Goal: Task Accomplishment & Management: Complete application form

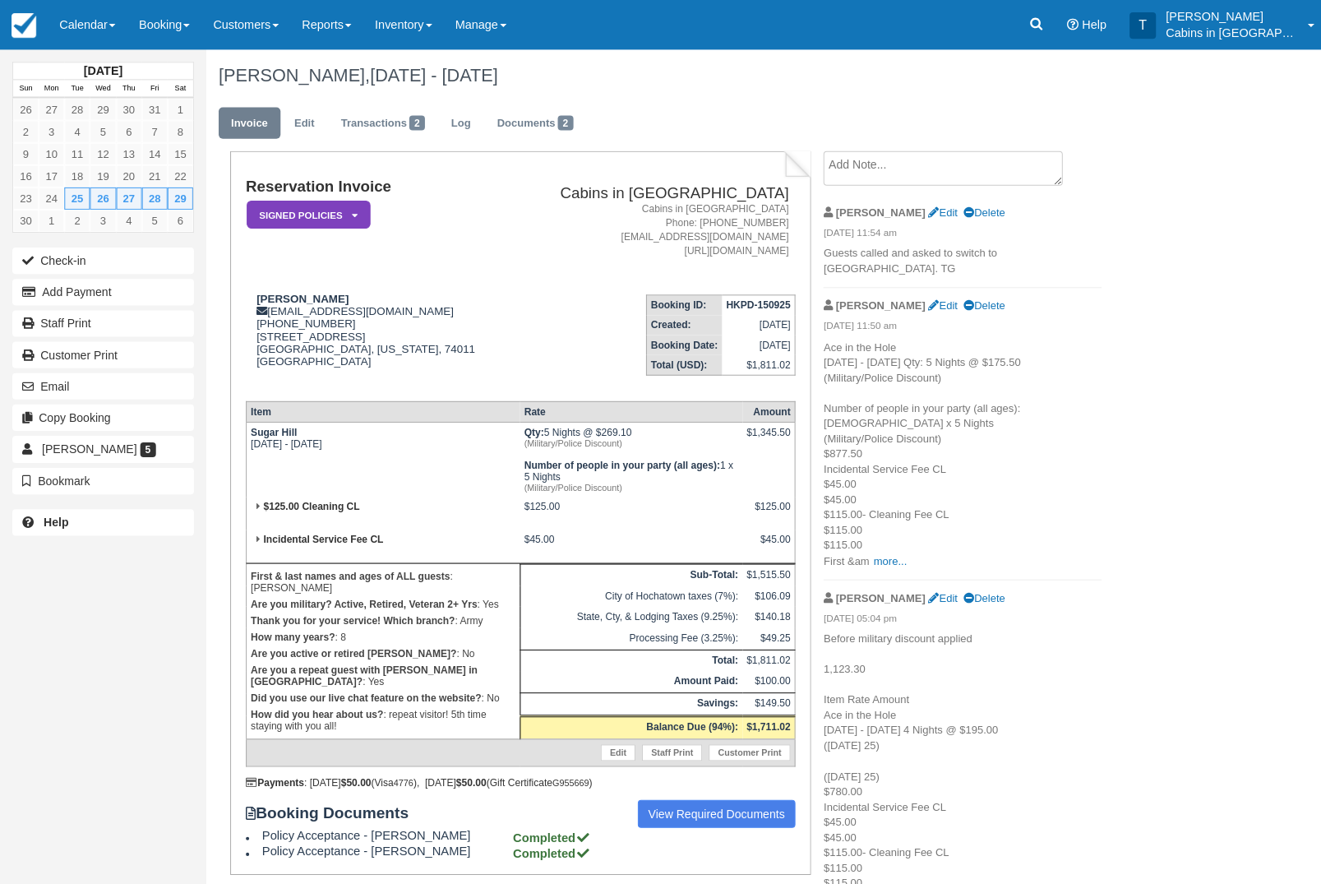
click at [182, 30] on link "Booking" at bounding box center [164, 24] width 74 height 49
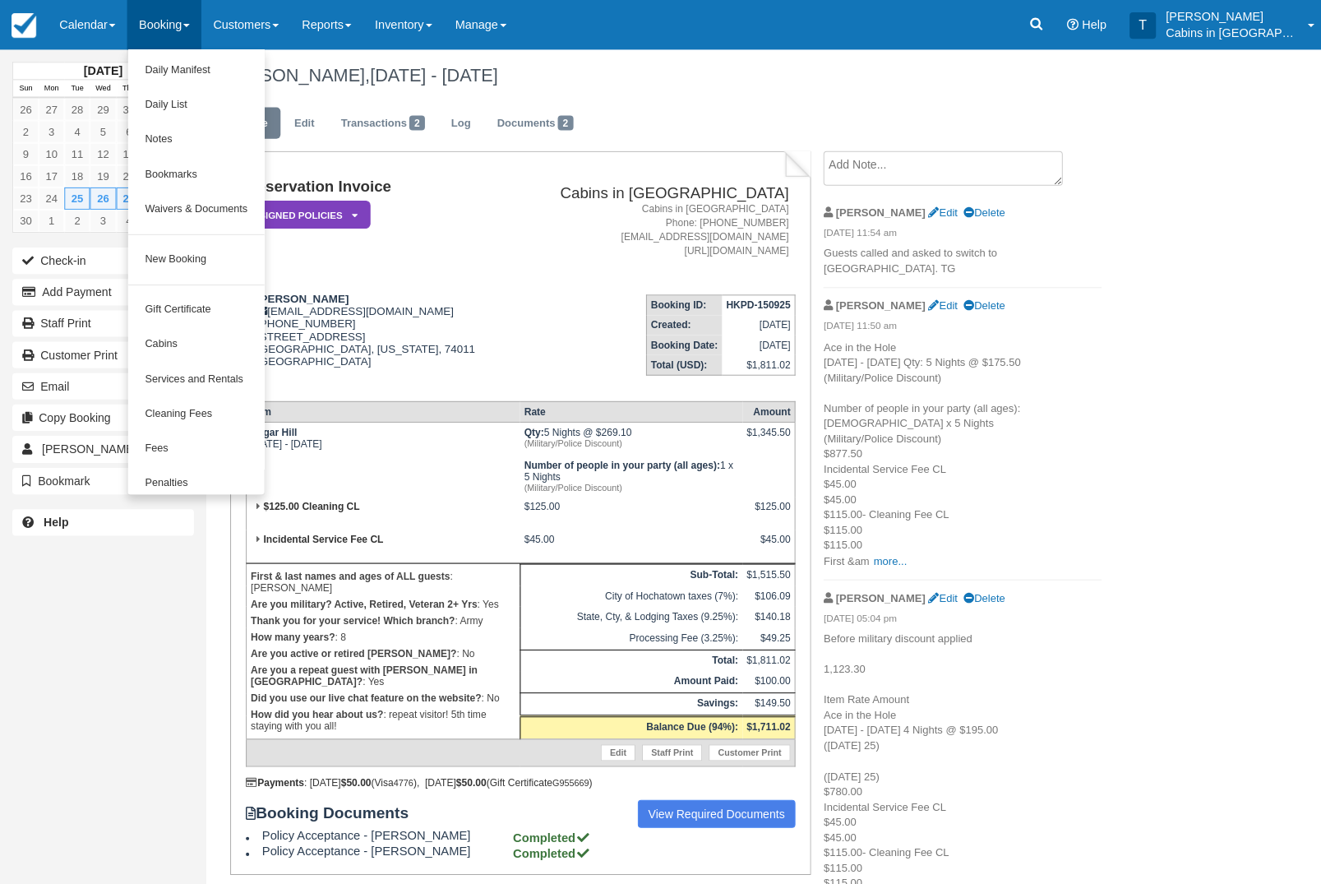
click at [222, 268] on link "New Booking" at bounding box center [194, 259] width 135 height 35
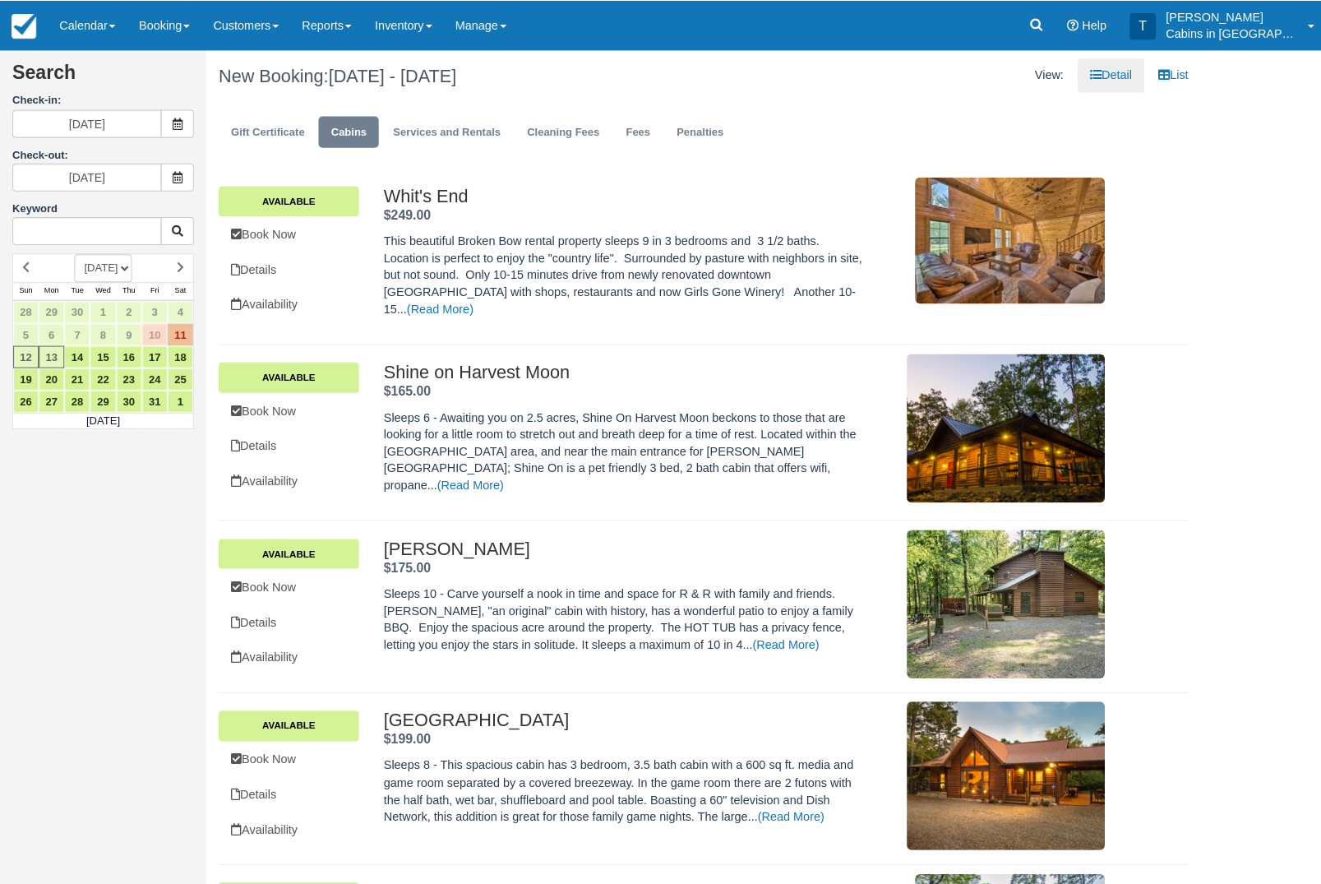
click at [178, 124] on icon at bounding box center [177, 123] width 12 height 12
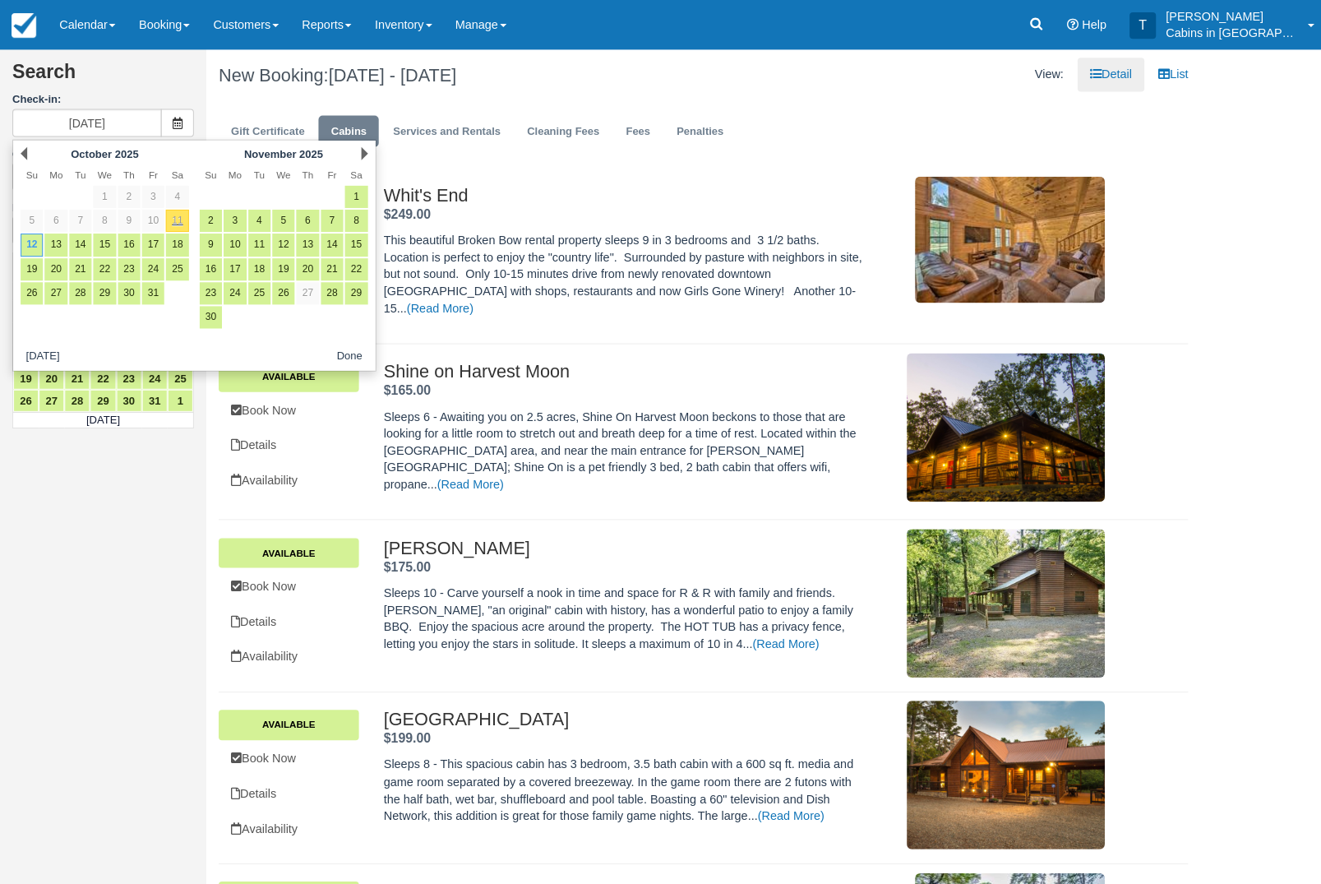
click at [154, 274] on link "24" at bounding box center [152, 268] width 22 height 22
type input "[DATE]"
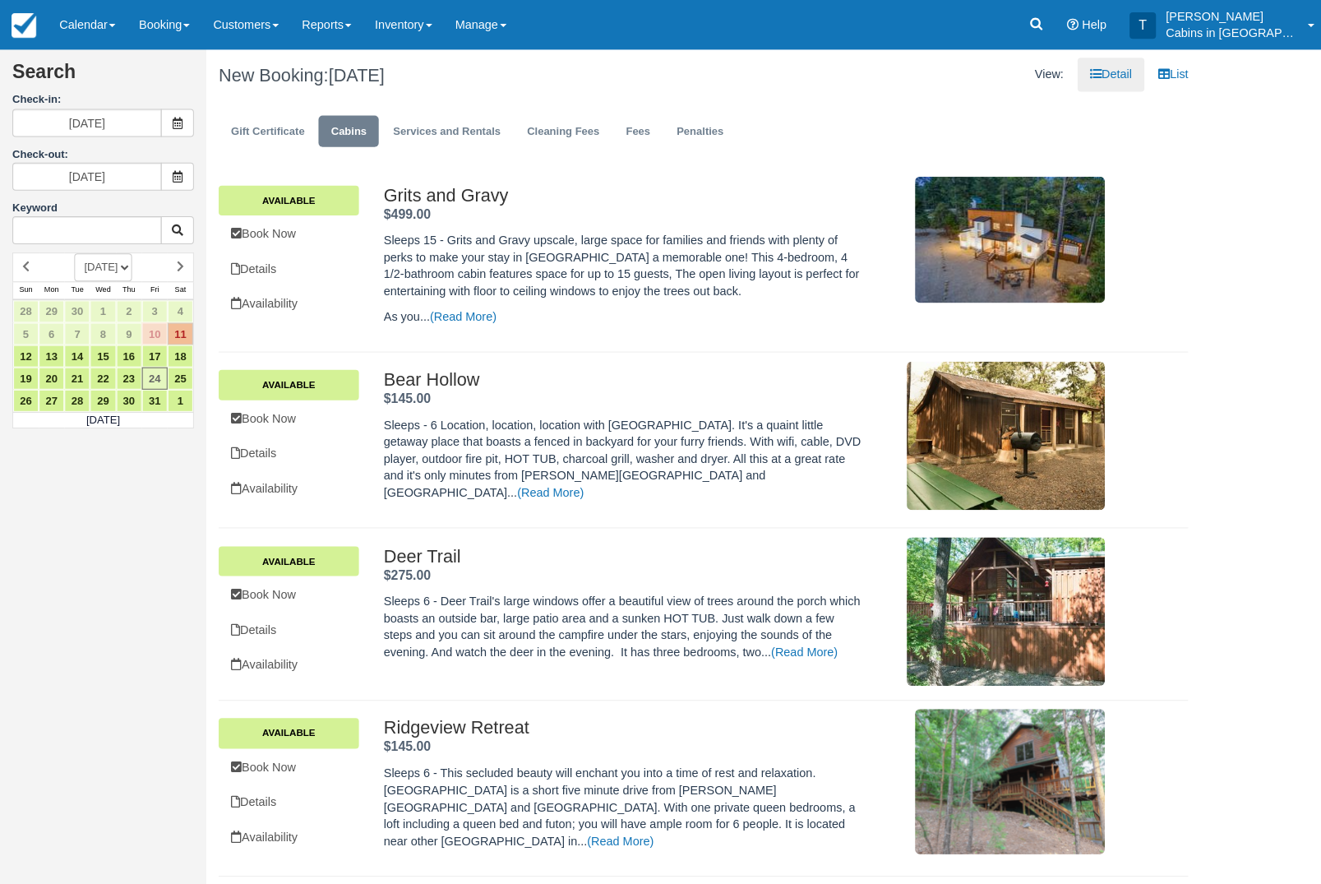
click at [178, 183] on span at bounding box center [176, 176] width 33 height 28
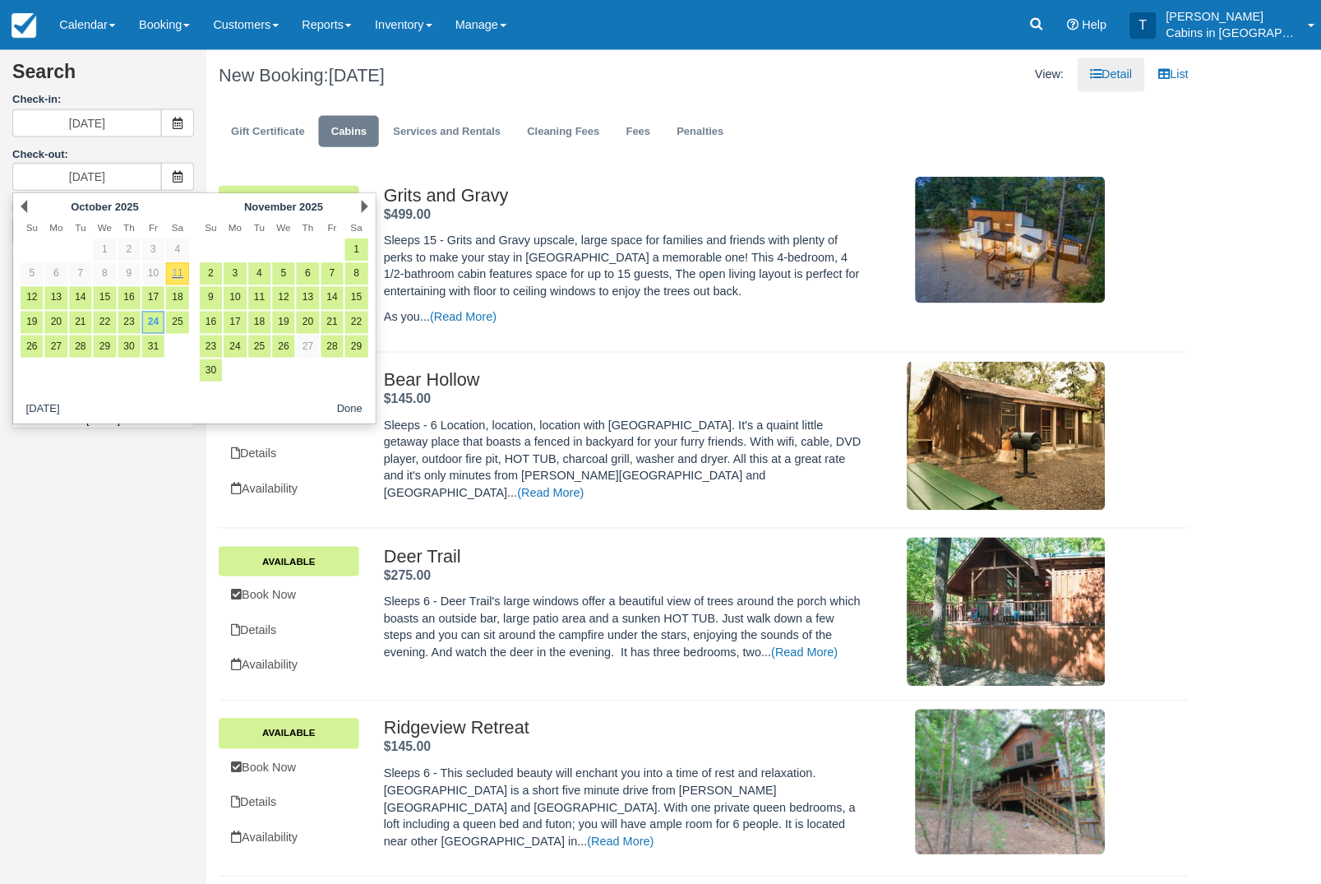
click at [36, 354] on link "26" at bounding box center [32, 345] width 22 height 22
type input "[DATE]"
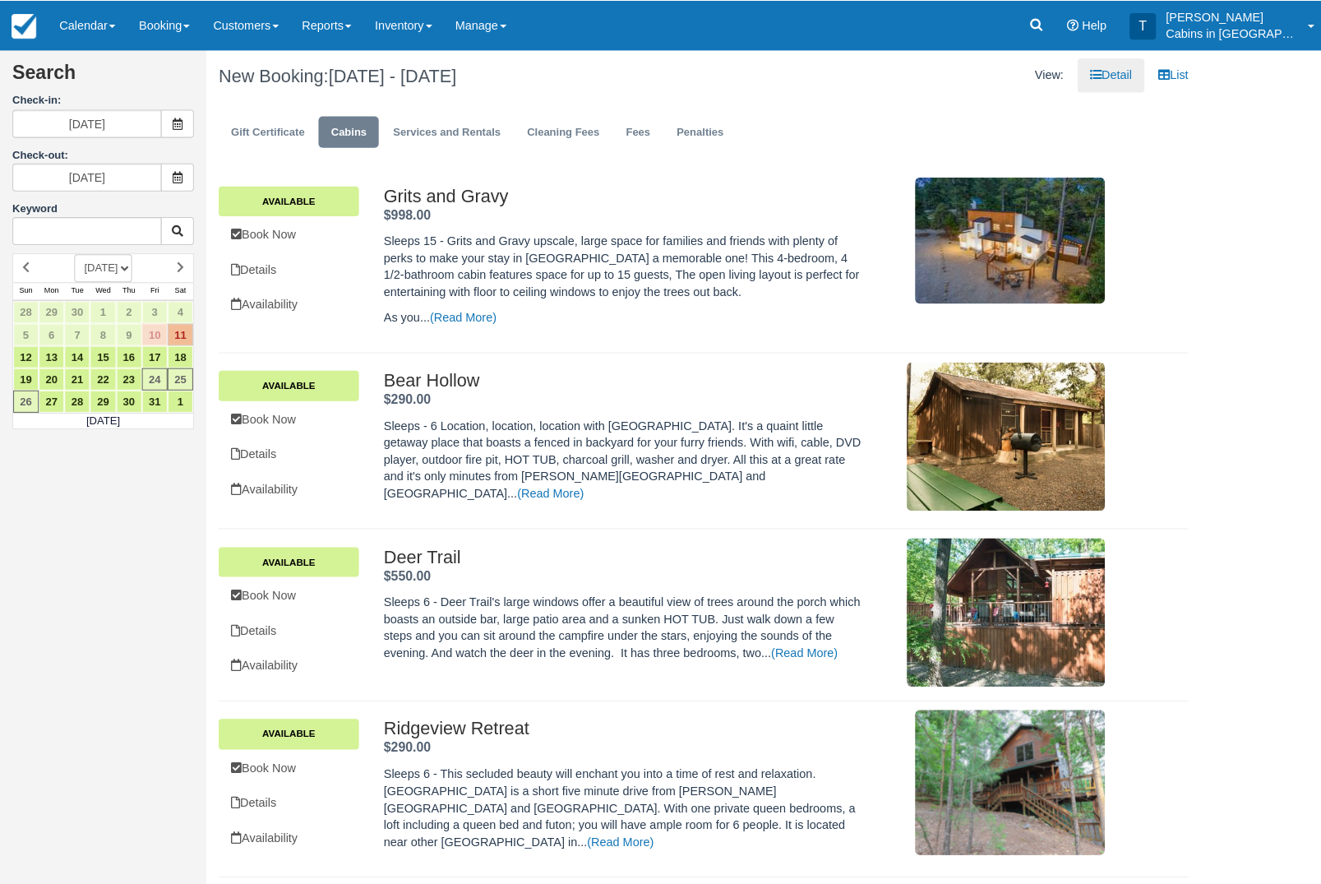
click at [182, 128] on icon at bounding box center [177, 123] width 12 height 12
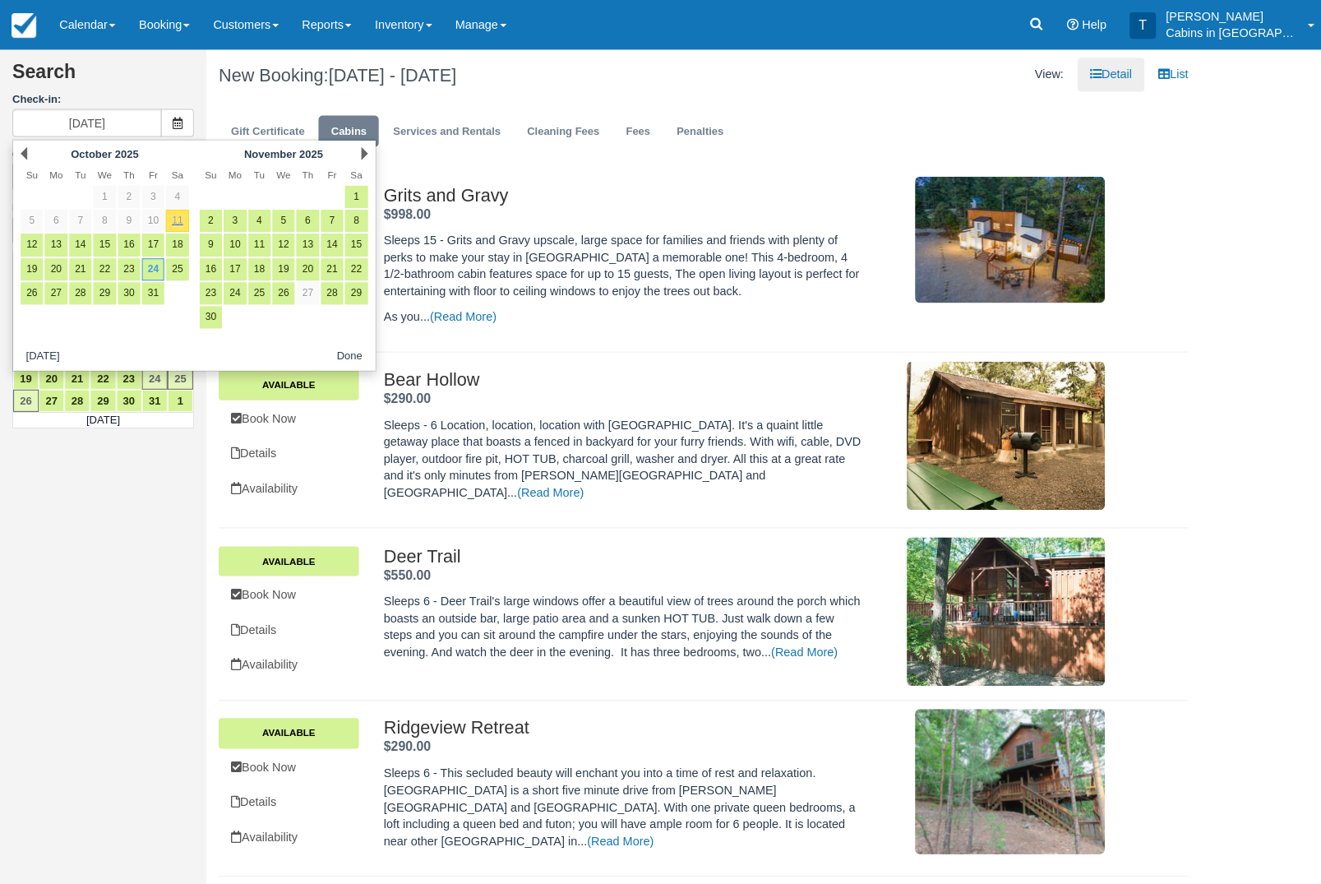
click at [184, 122] on span at bounding box center [176, 123] width 33 height 28
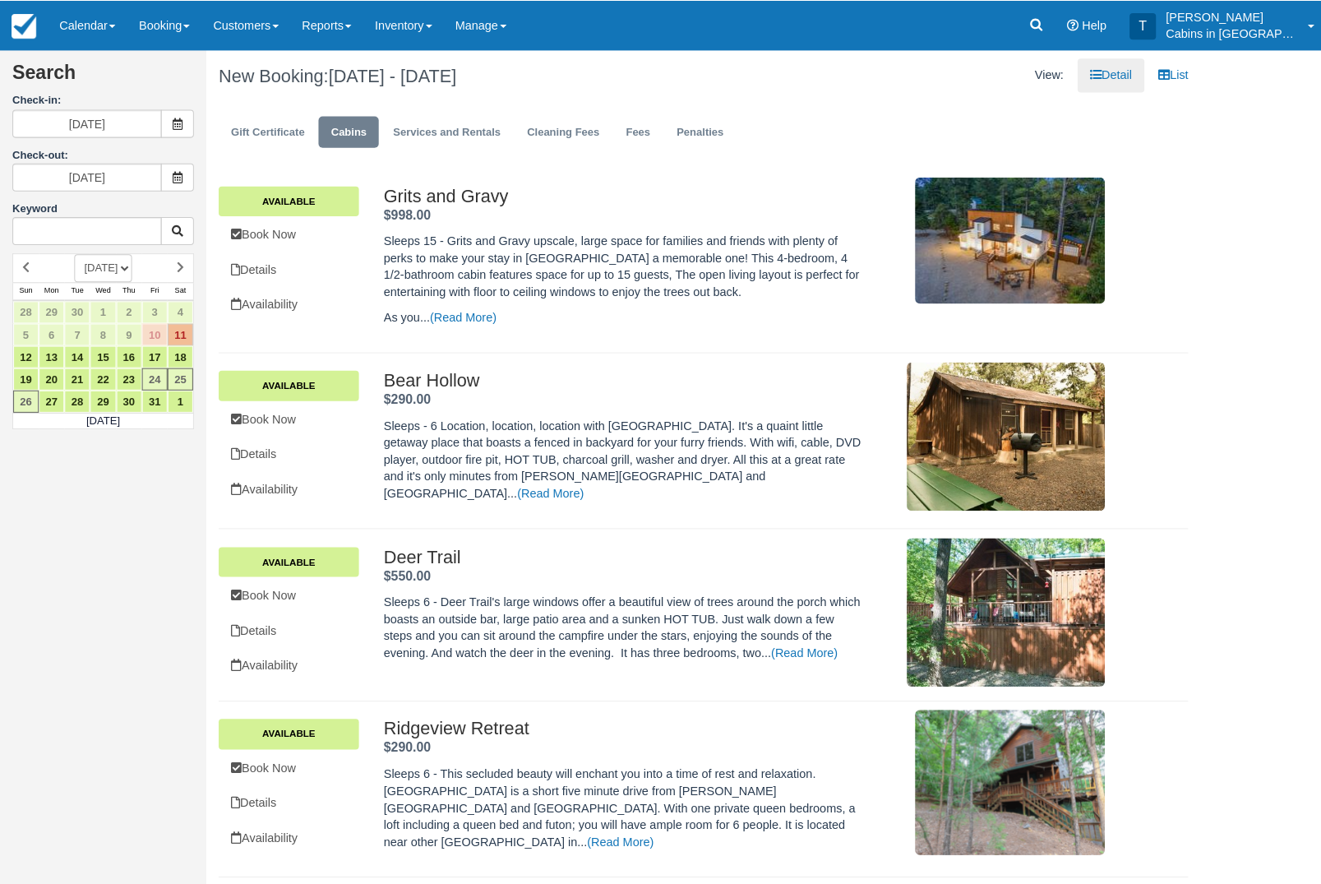
click at [177, 136] on span at bounding box center [176, 123] width 33 height 28
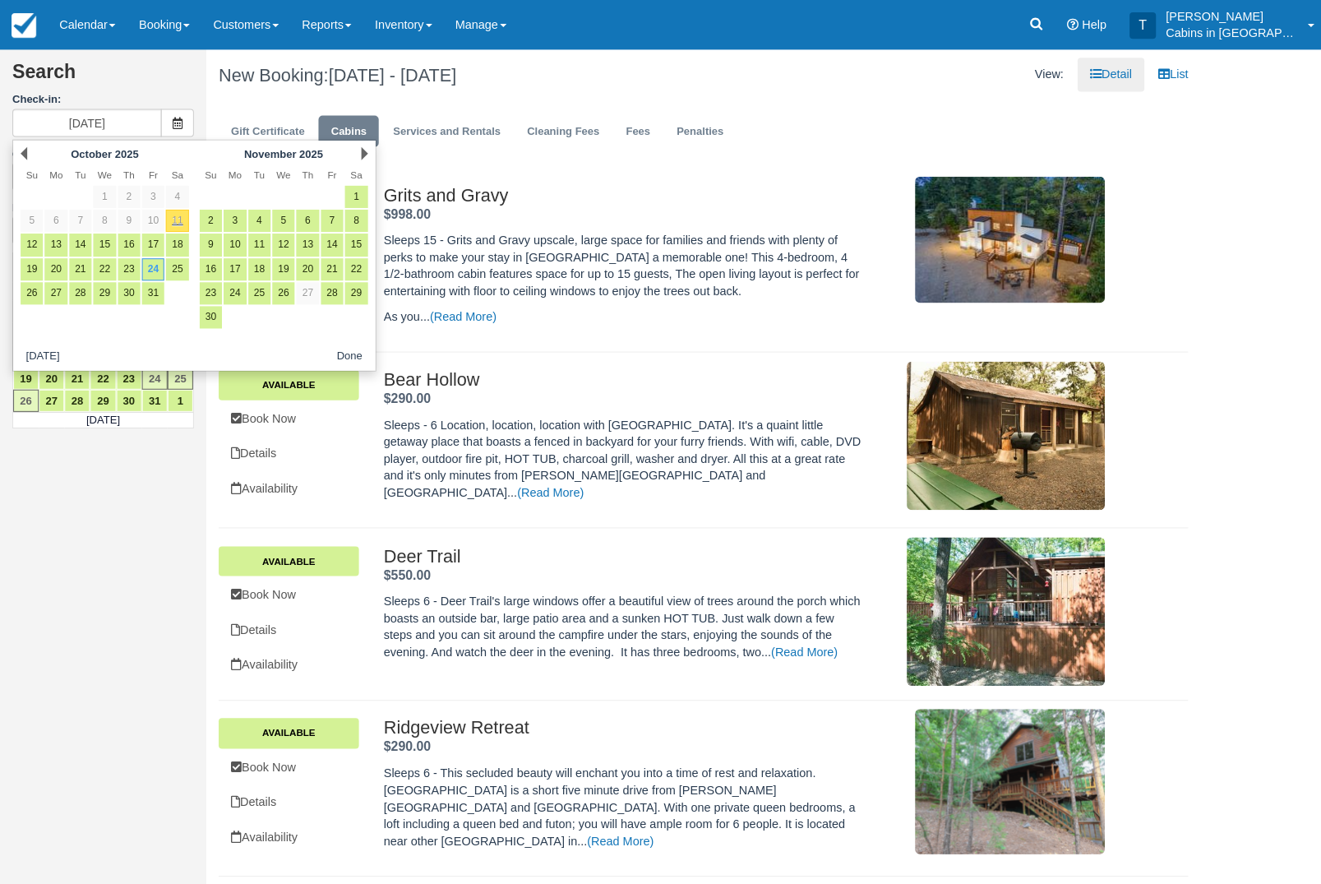
click at [156, 277] on link "24" at bounding box center [152, 268] width 22 height 22
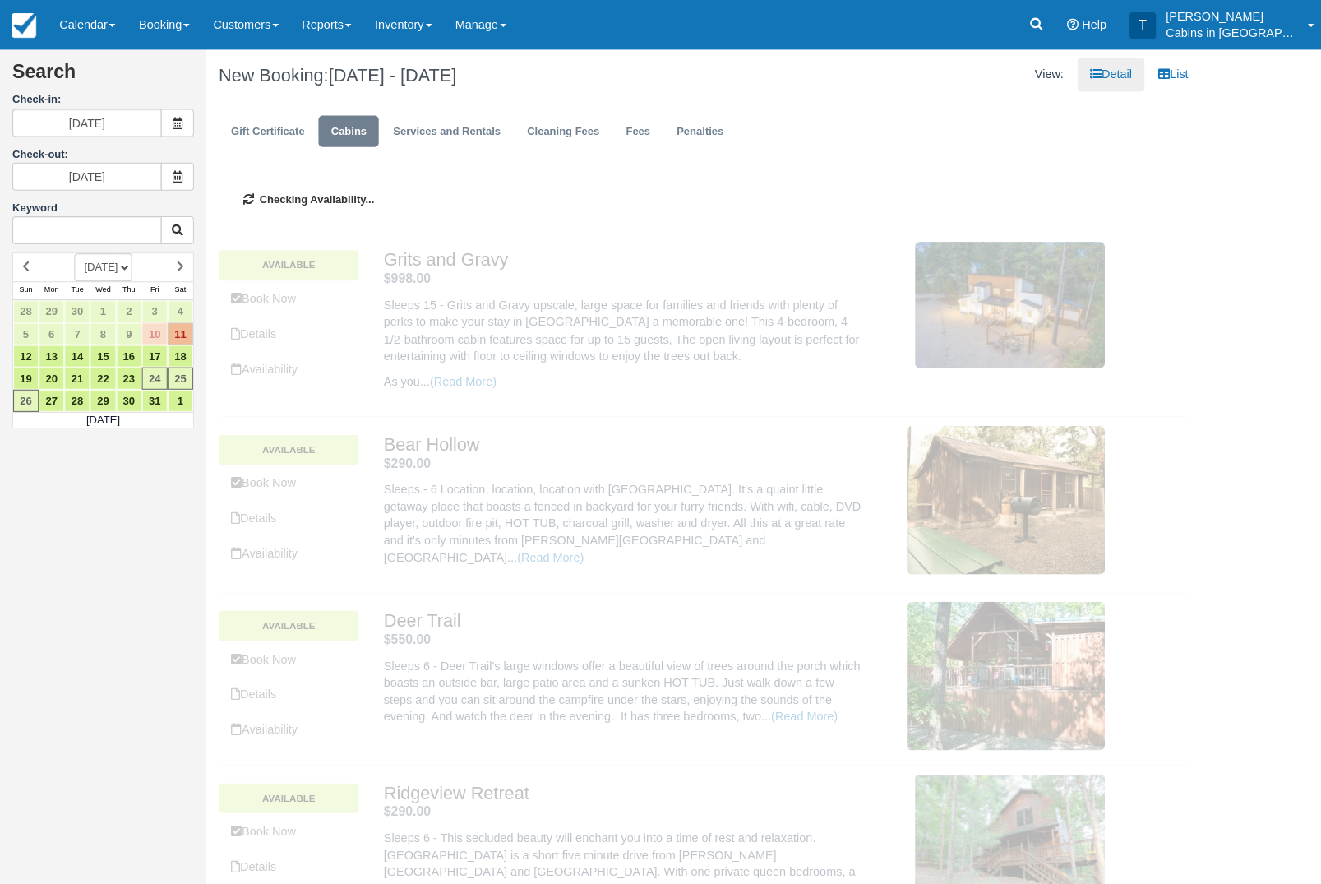
click at [184, 172] on span at bounding box center [176, 176] width 33 height 28
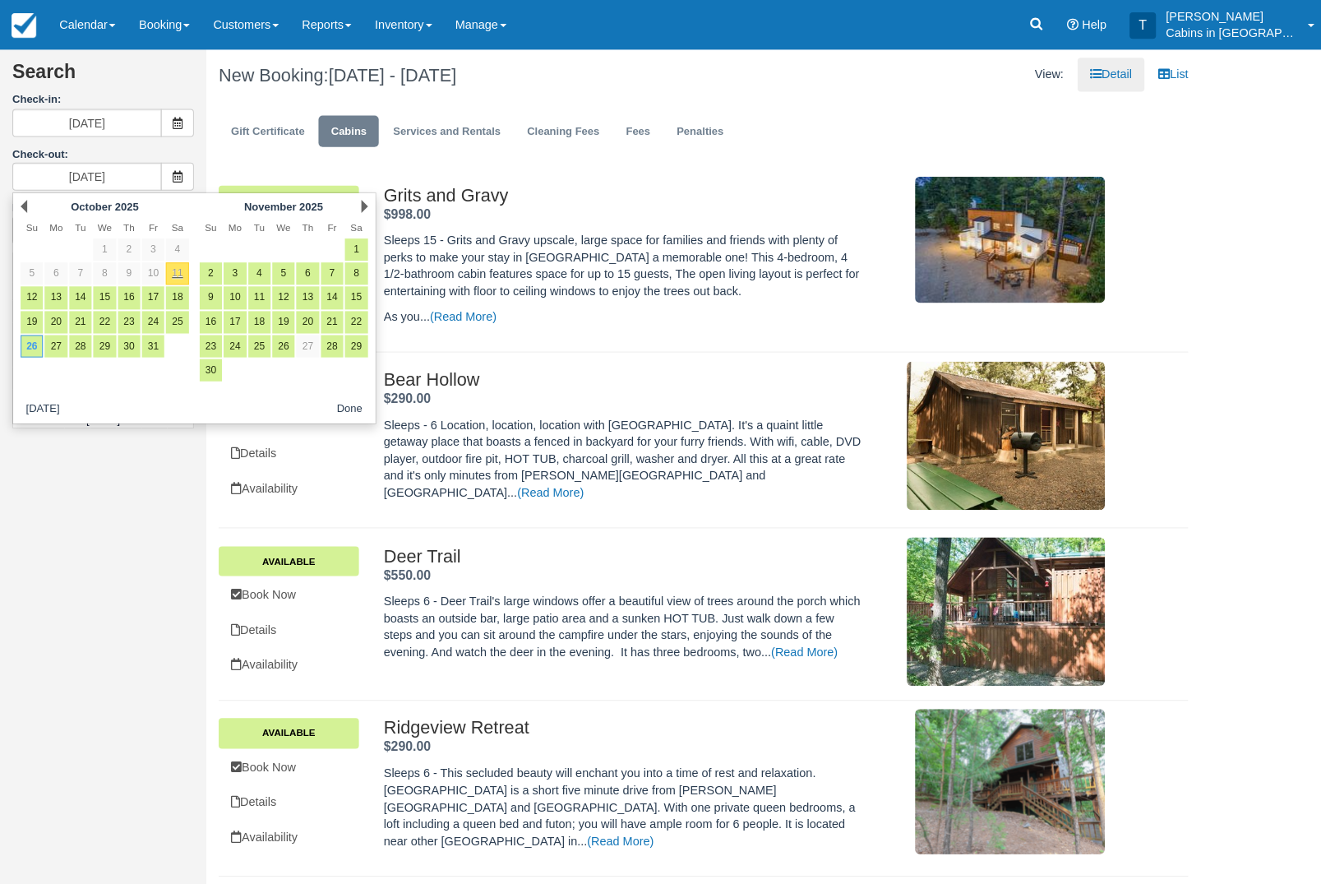
click at [183, 130] on span at bounding box center [176, 123] width 33 height 28
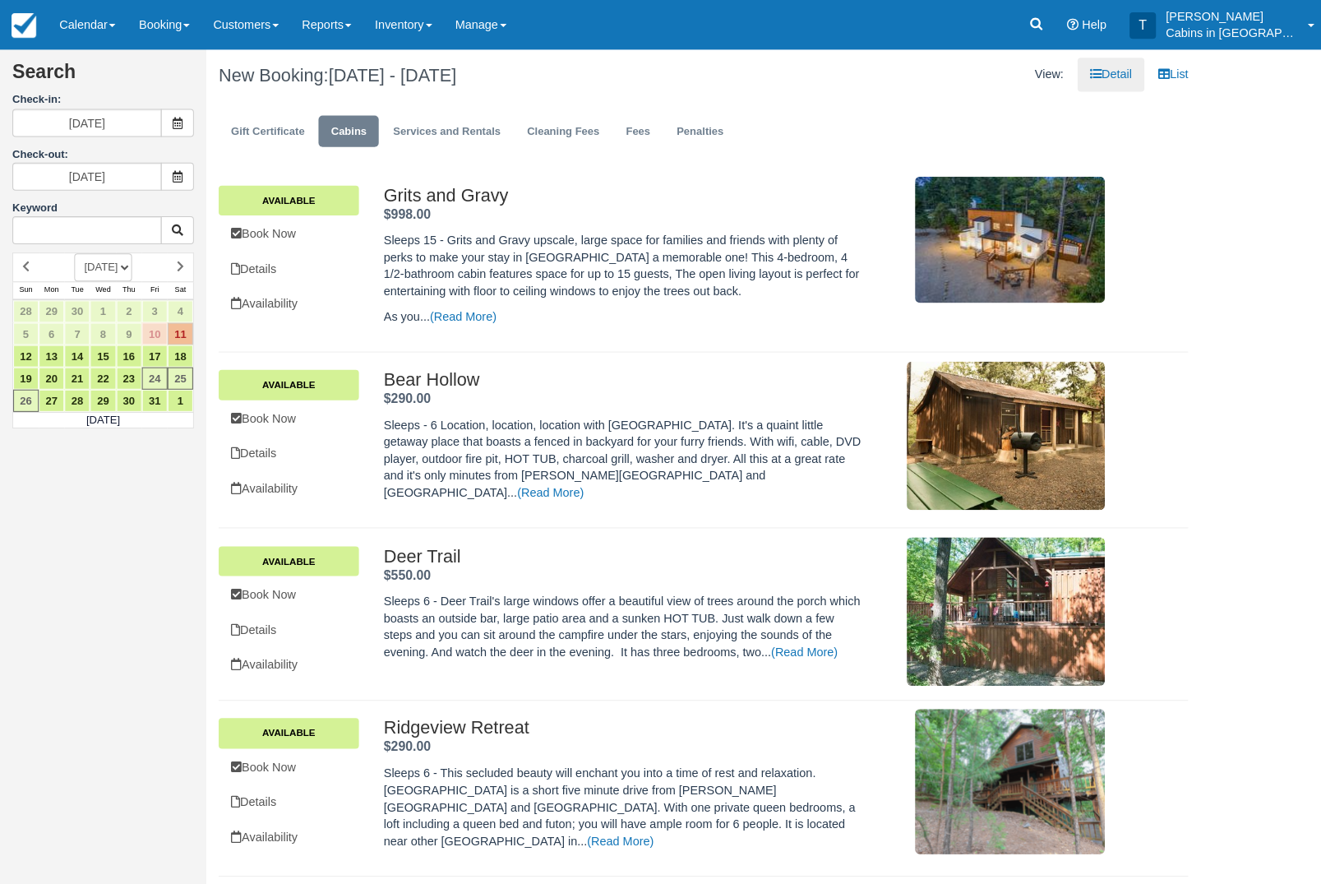
click at [176, 127] on icon at bounding box center [177, 123] width 12 height 12
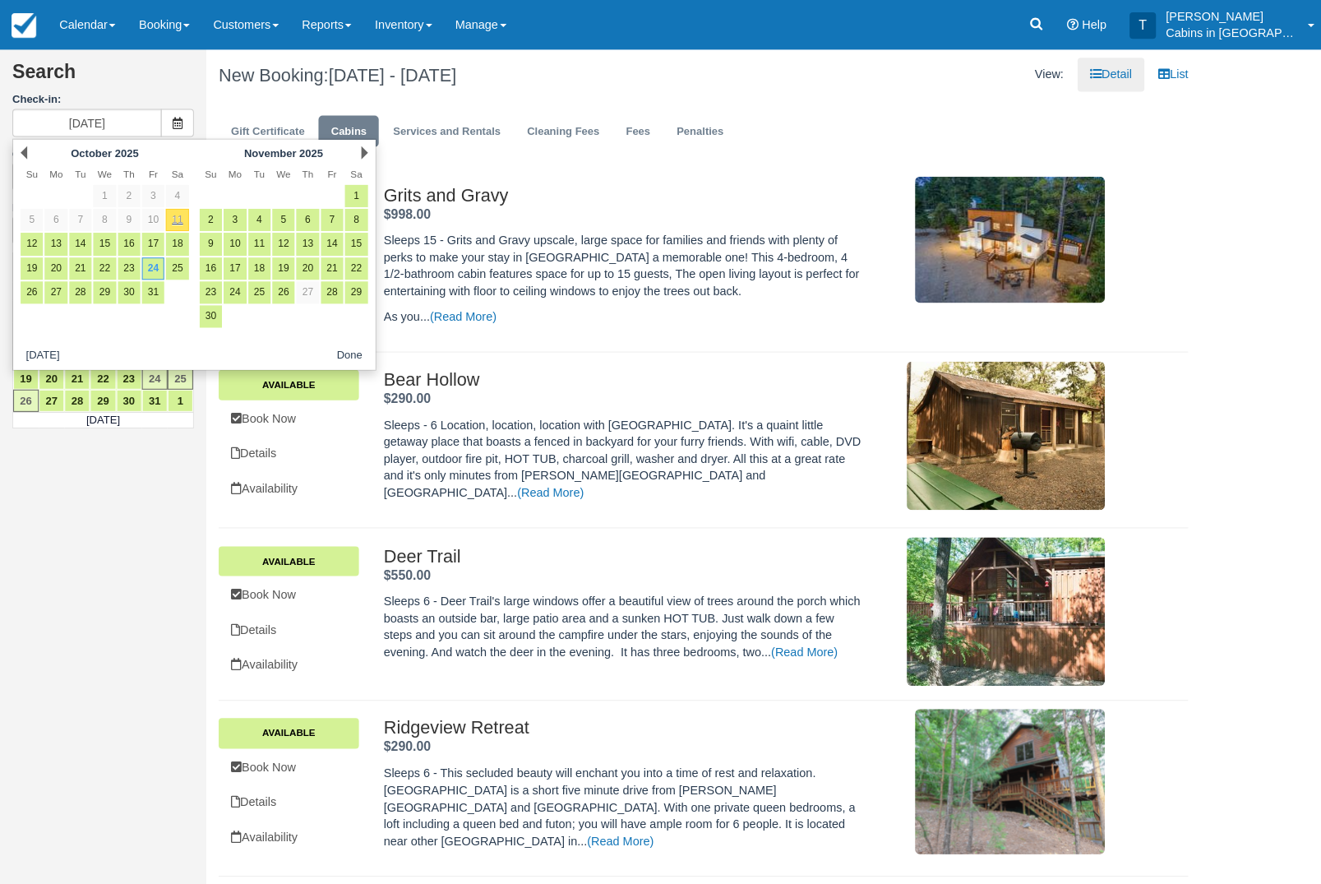
click at [182, 224] on link "11" at bounding box center [176, 219] width 22 height 22
type input "[DATE]"
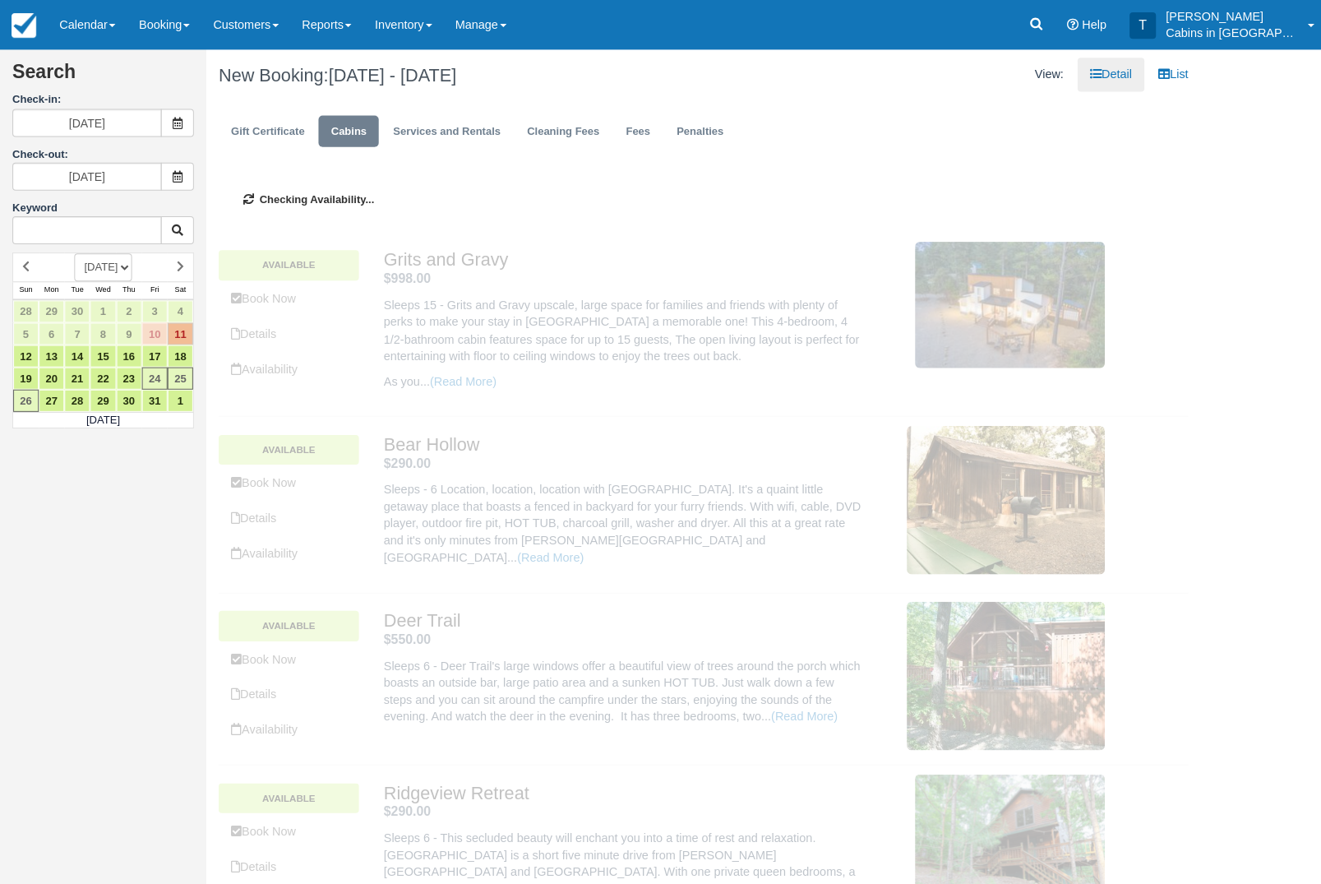
click at [189, 177] on span at bounding box center [176, 176] width 33 height 28
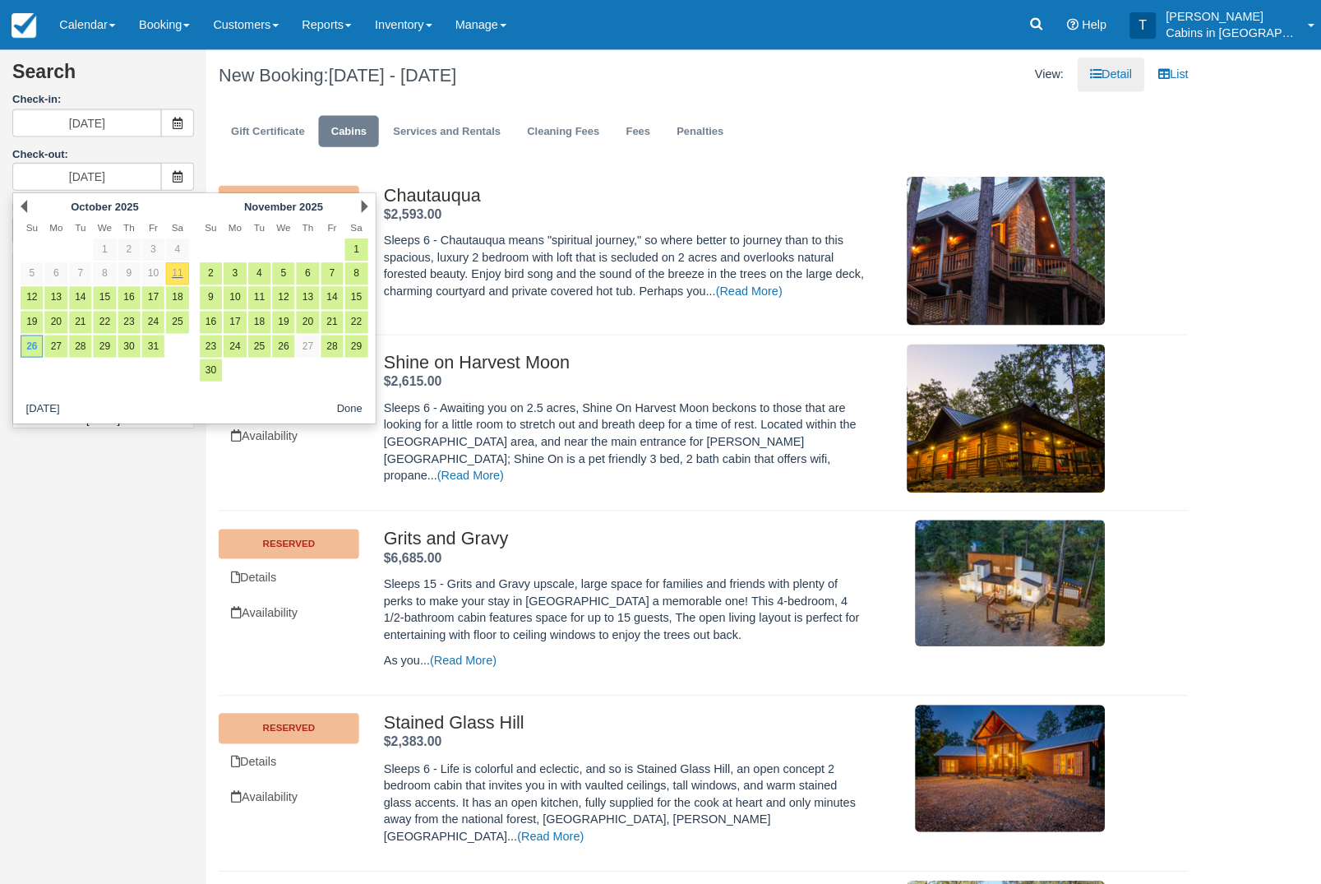
click at [38, 299] on link "12" at bounding box center [32, 296] width 22 height 22
type input "[DATE]"
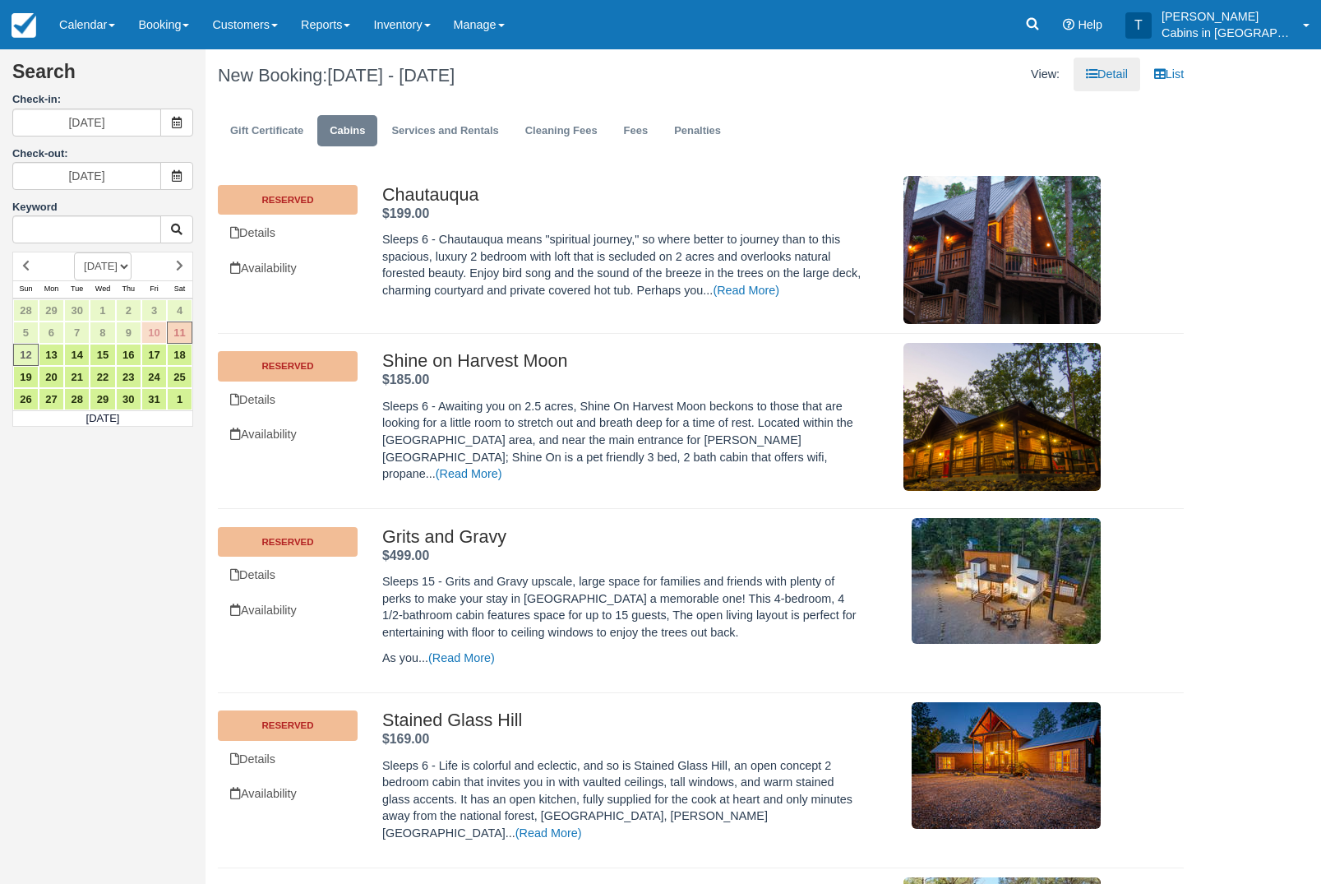
click at [0, 100] on div "Search Check-in: [DATE] Check-out: [DATE] Keyword [DATE] [DATE] [DATE] [DATE] […" at bounding box center [103, 244] width 206 height 365
